Goal: Transaction & Acquisition: Purchase product/service

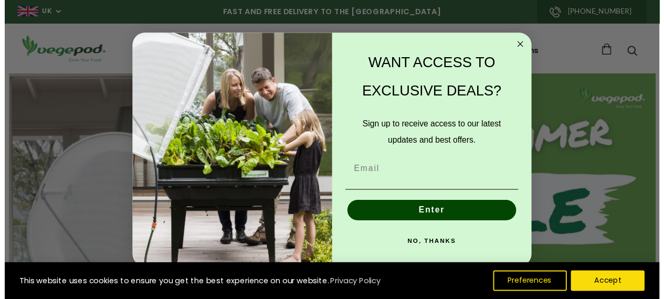
scroll to position [0, 2071]
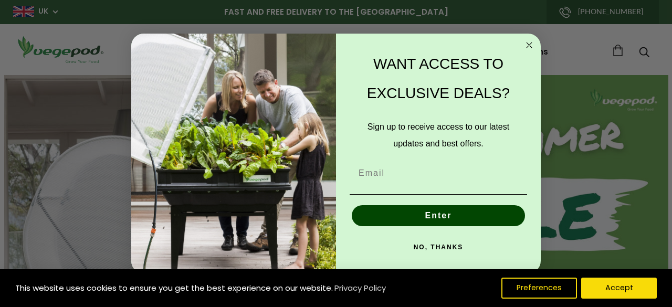
click at [528, 45] on circle "Close dialog" at bounding box center [529, 45] width 12 height 12
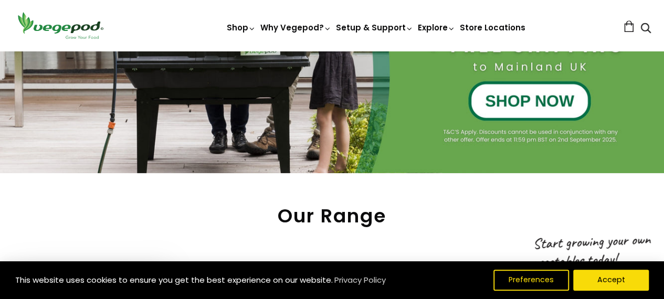
scroll to position [262, 0]
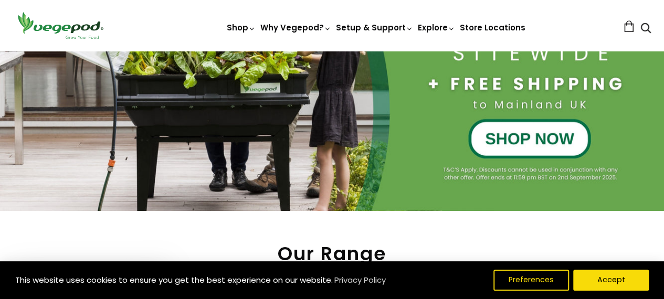
click at [527, 136] on div at bounding box center [332, 12] width 664 height 398
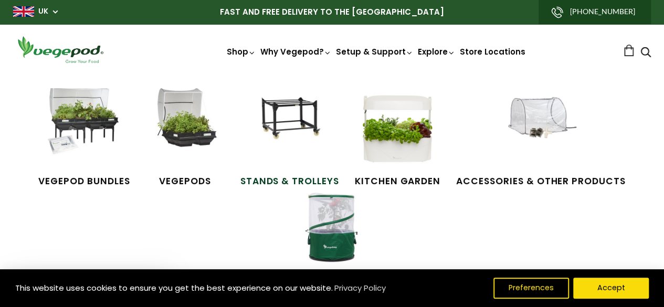
click at [288, 111] on img at bounding box center [289, 127] width 79 height 79
click at [89, 118] on img at bounding box center [84, 127] width 79 height 79
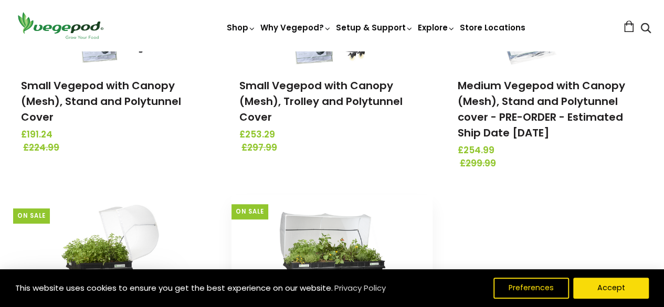
scroll to position [367, 0]
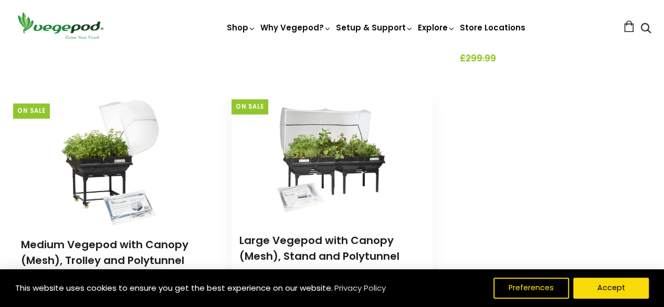
click at [288, 150] on img at bounding box center [332, 155] width 110 height 131
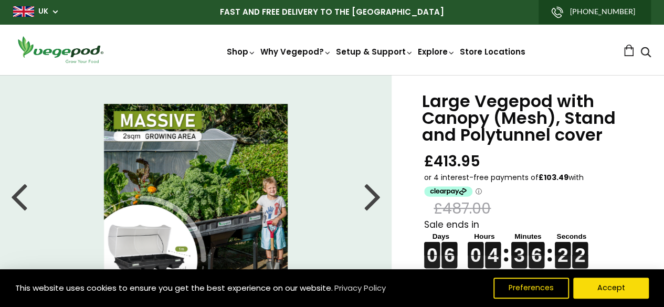
click at [244, 178] on img at bounding box center [196, 196] width 184 height 184
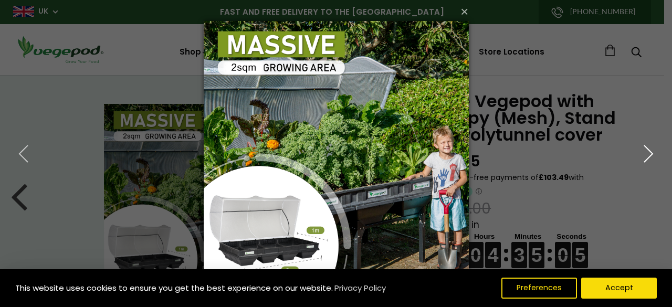
click at [651, 152] on icon "button" at bounding box center [648, 153] width 19 height 19
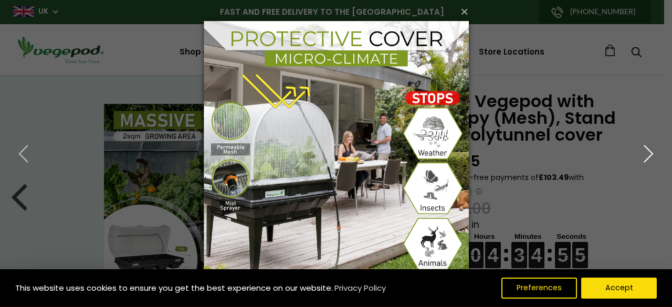
click at [647, 152] on icon "button" at bounding box center [648, 153] width 19 height 19
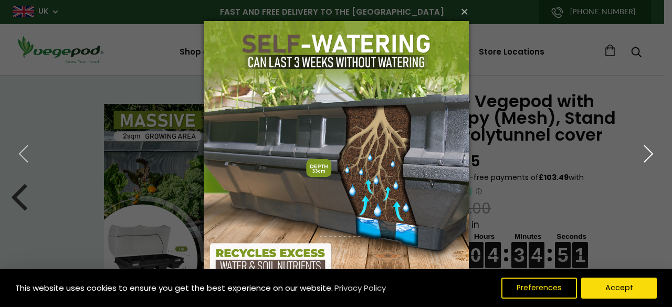
click at [647, 152] on icon "button" at bounding box center [648, 153] width 19 height 19
